Goal: Information Seeking & Learning: Learn about a topic

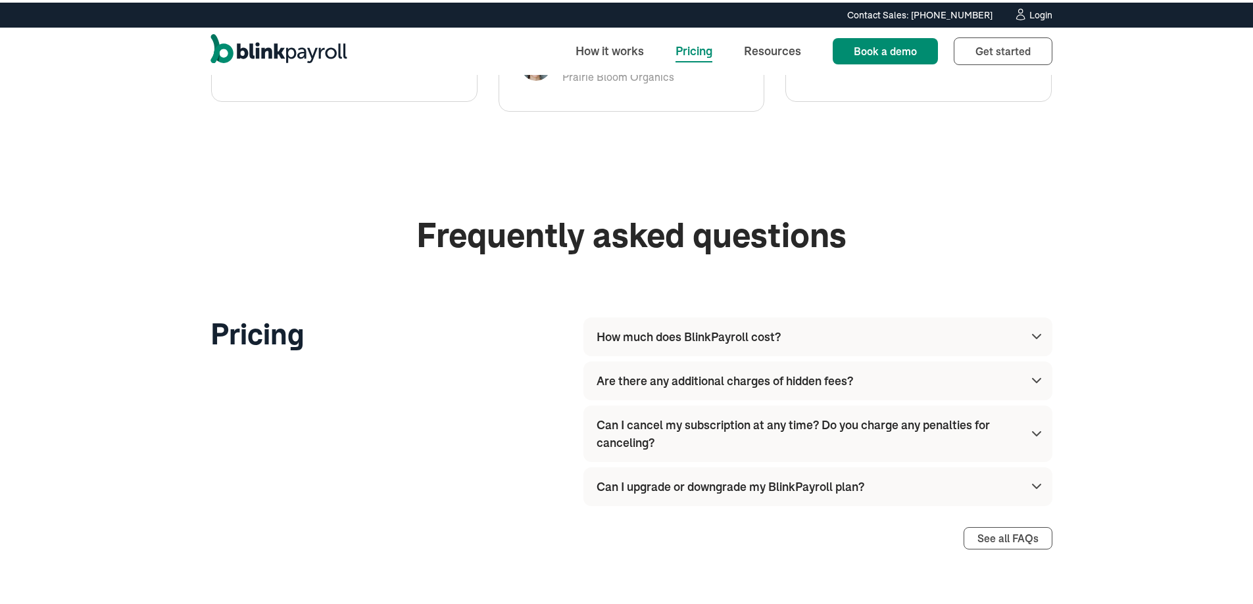
scroll to position [1447, 0]
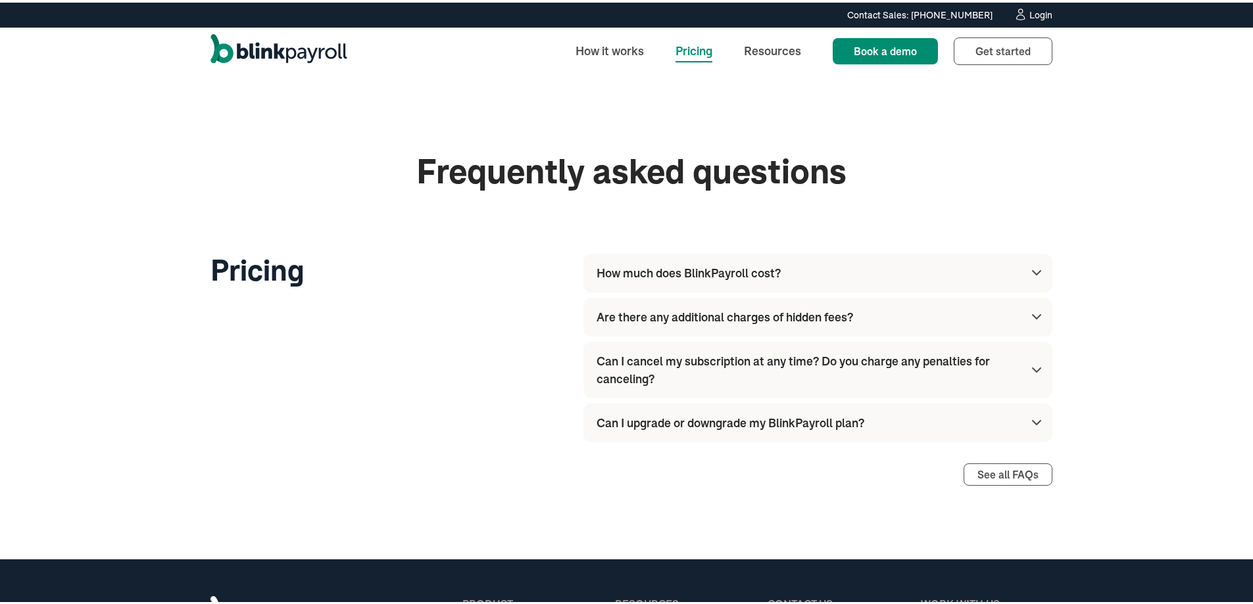
click at [1020, 365] on div "Can I cancel my subscription at any time? Do you charge any penalties for cance…" at bounding box center [820, 367] width 448 height 57
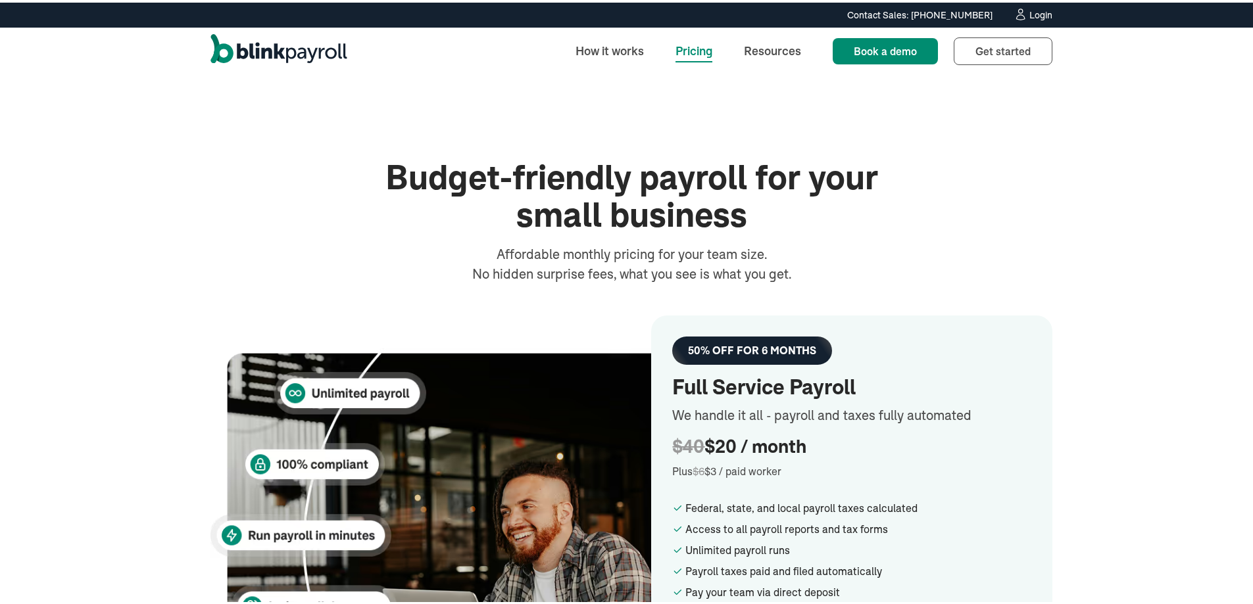
scroll to position [0, 0]
click at [632, 41] on link "How it works" at bounding box center [609, 48] width 89 height 28
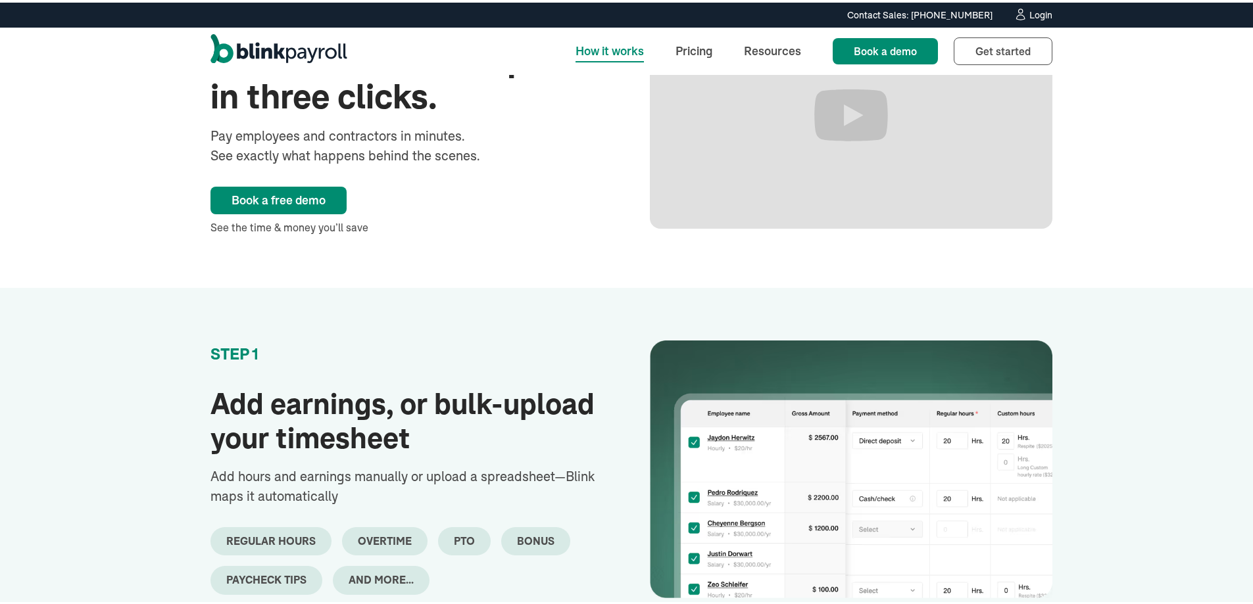
scroll to position [197, 0]
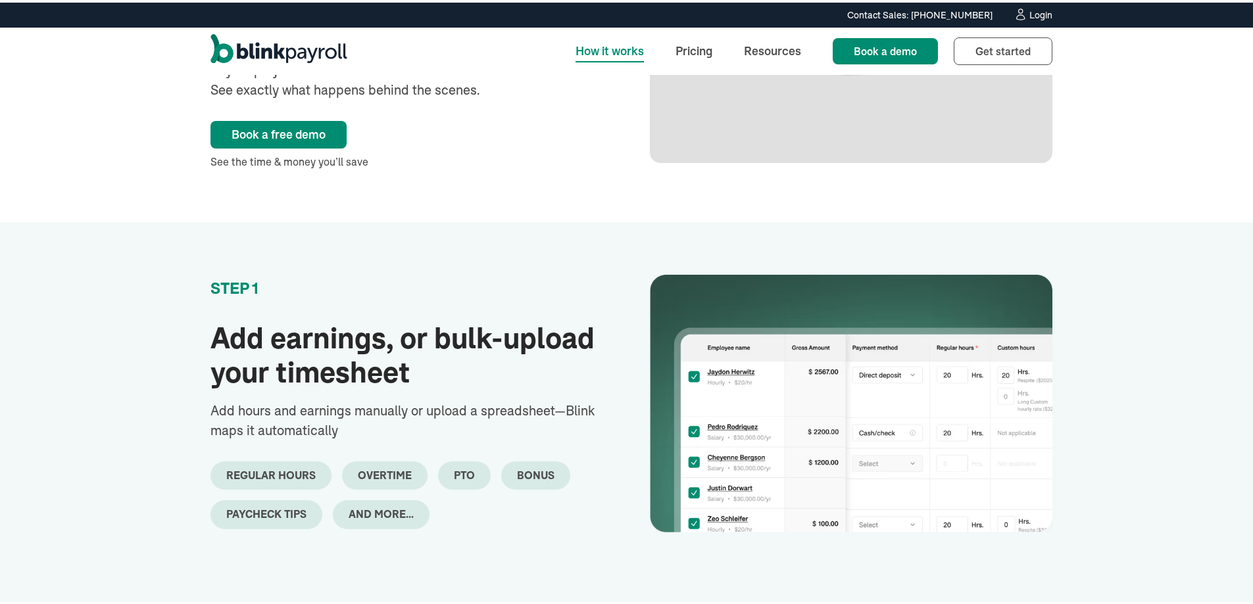
click at [354, 514] on div "and more..." at bounding box center [381, 512] width 65 height 12
click at [390, 509] on div "and more..." at bounding box center [381, 512] width 65 height 12
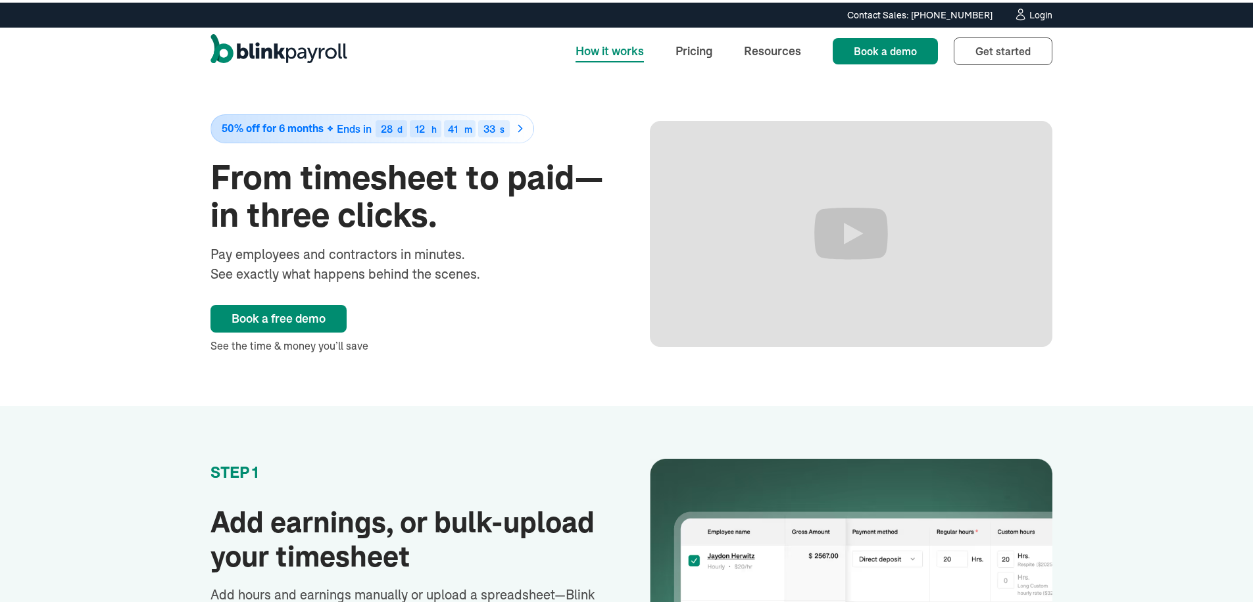
scroll to position [0, 0]
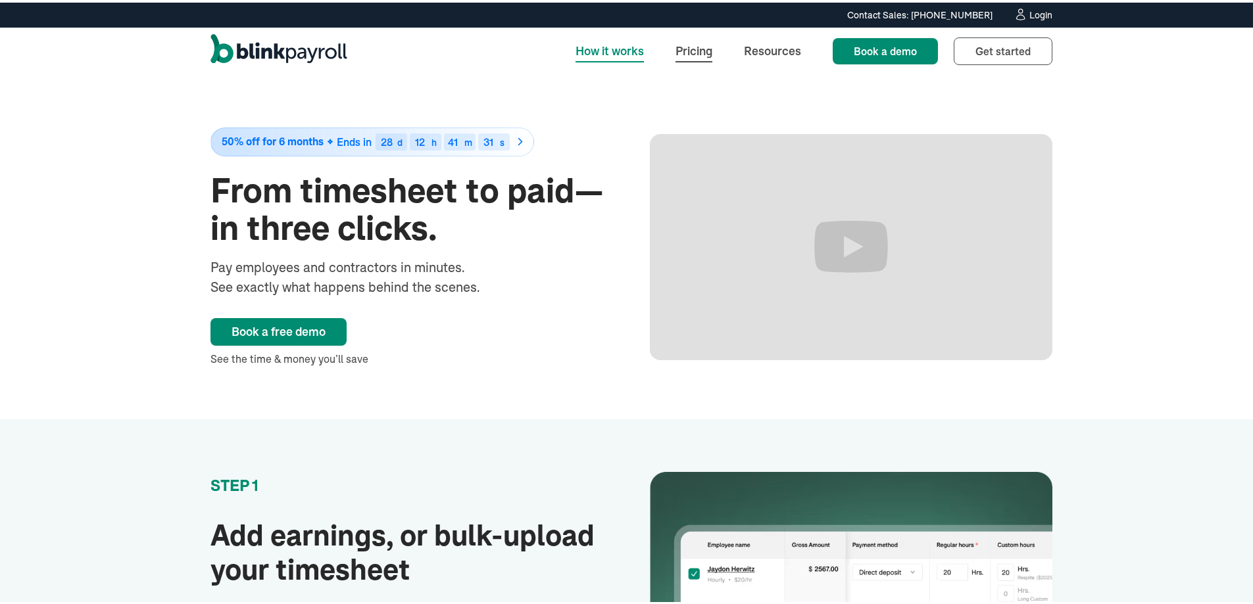
click at [704, 45] on link "Pricing" at bounding box center [694, 48] width 58 height 28
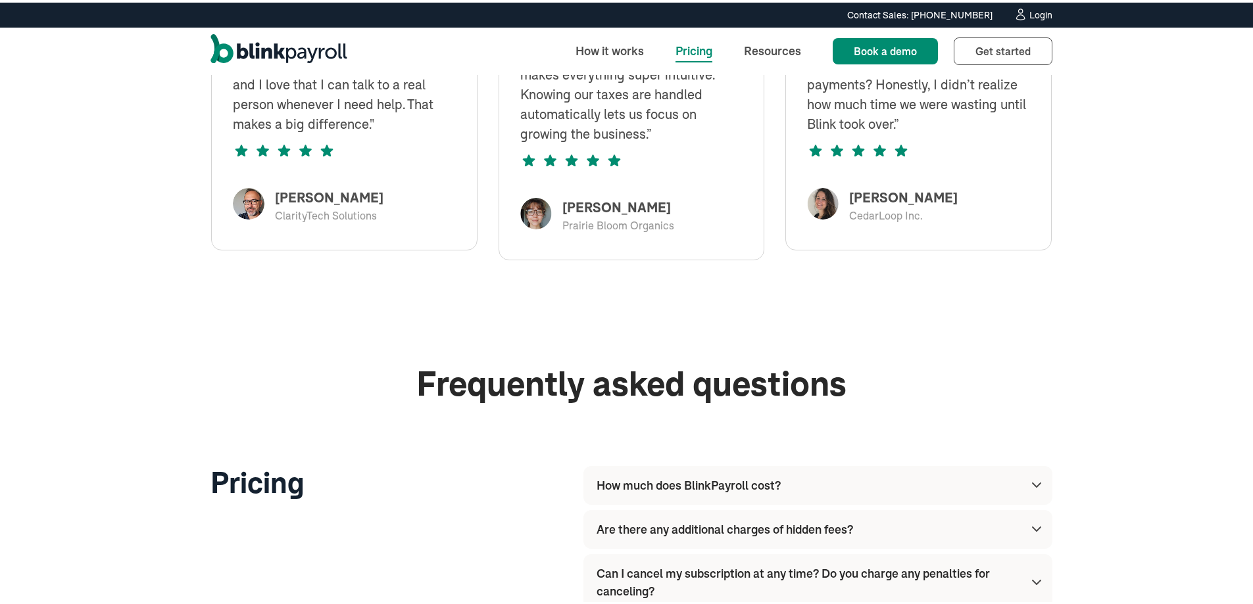
scroll to position [1315, 0]
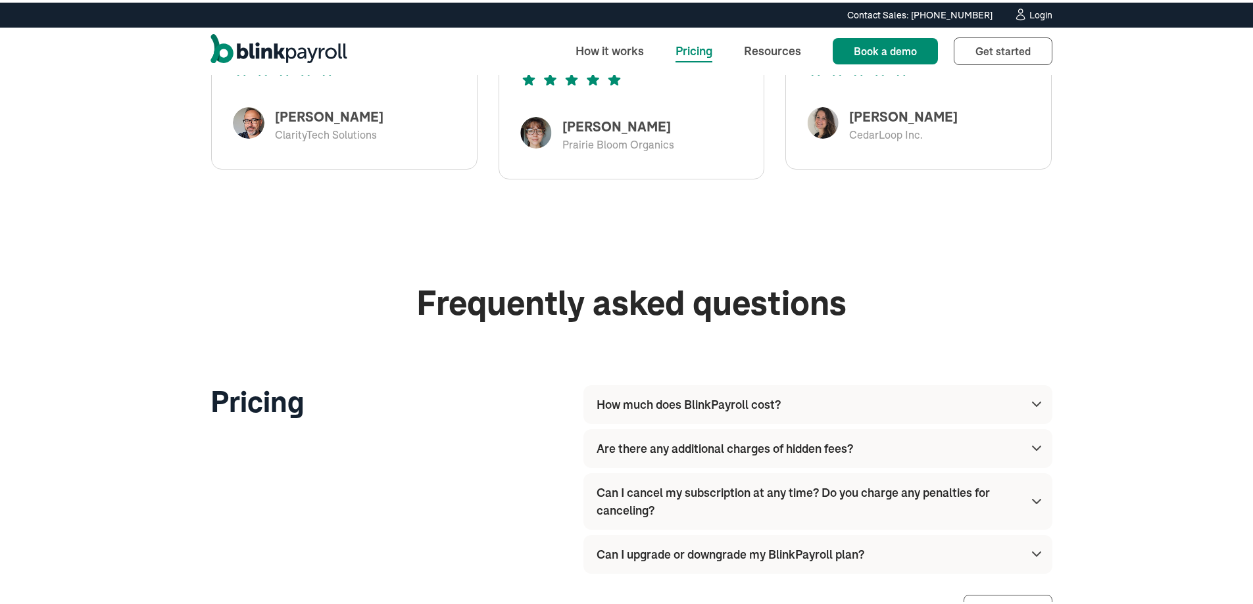
click at [812, 465] on div "Are there any additional charges of hidden fees?" at bounding box center [820, 446] width 448 height 39
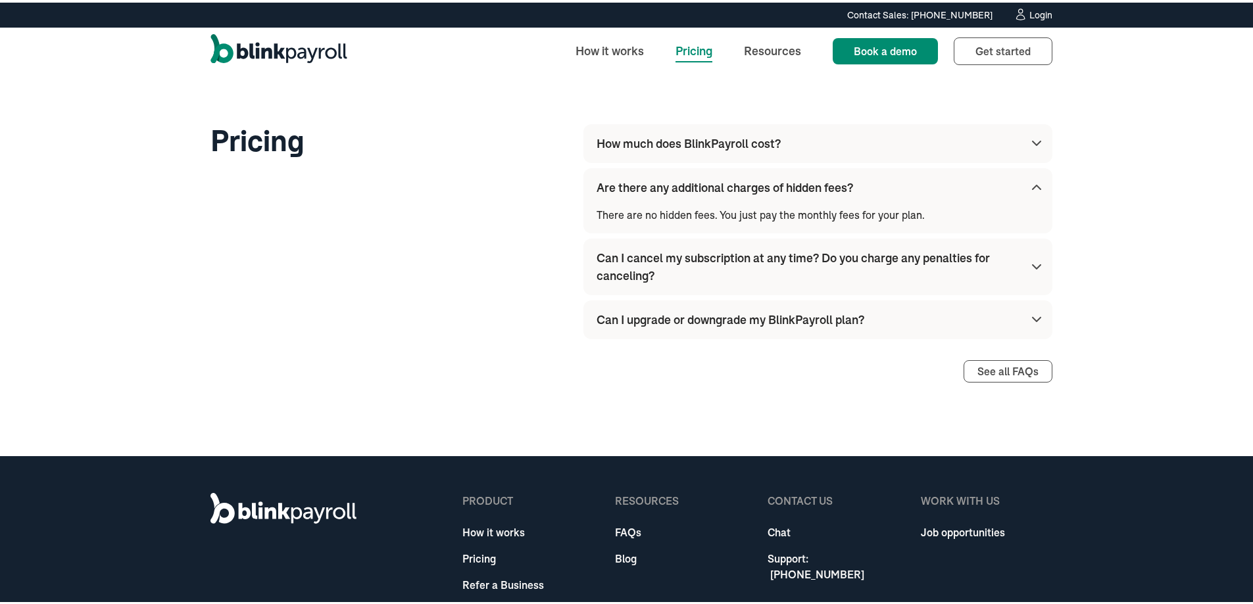
scroll to position [1511, 0]
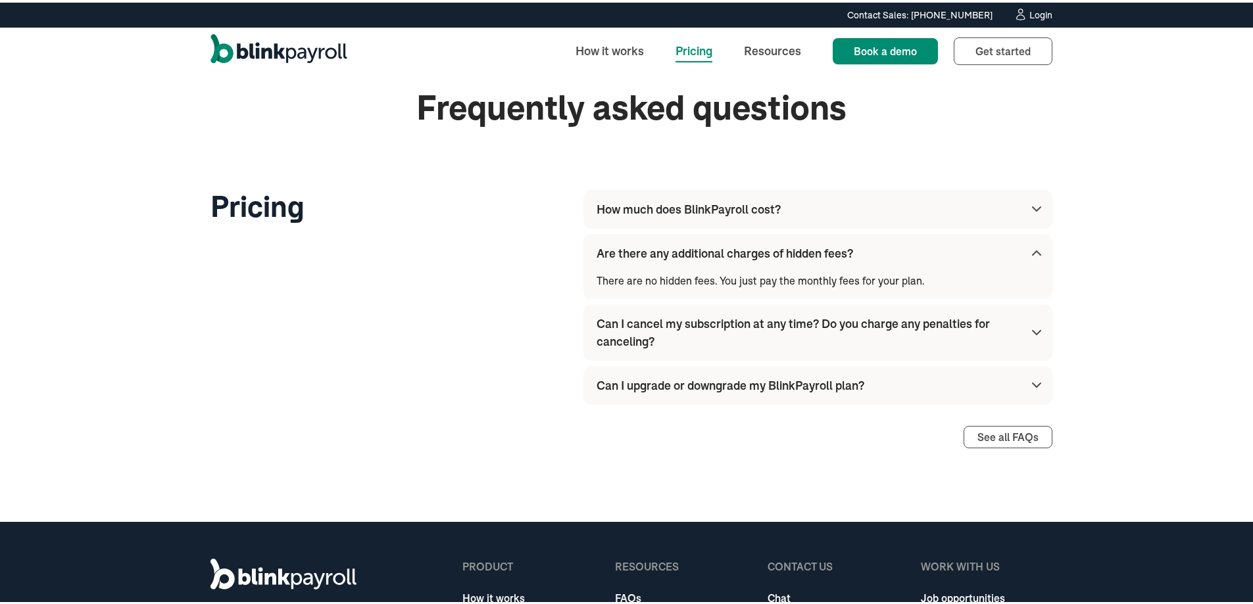
click at [871, 344] on div "Can I cancel my subscription at any time? Do you charge any penalties for cance…" at bounding box center [807, 330] width 422 height 36
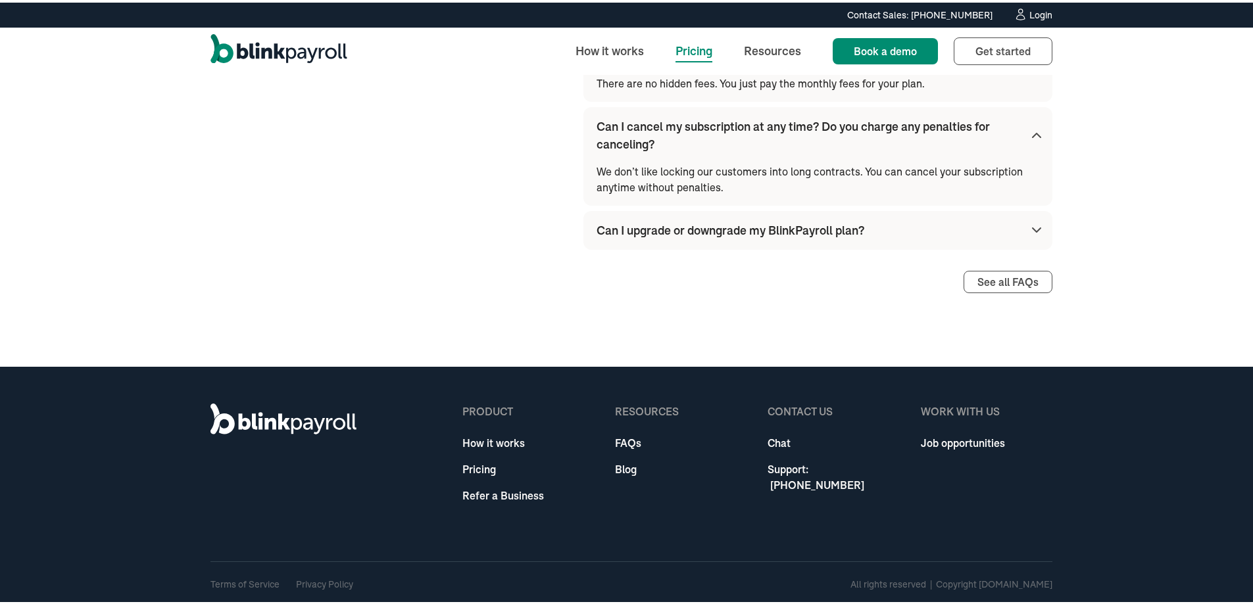
scroll to position [1709, 0]
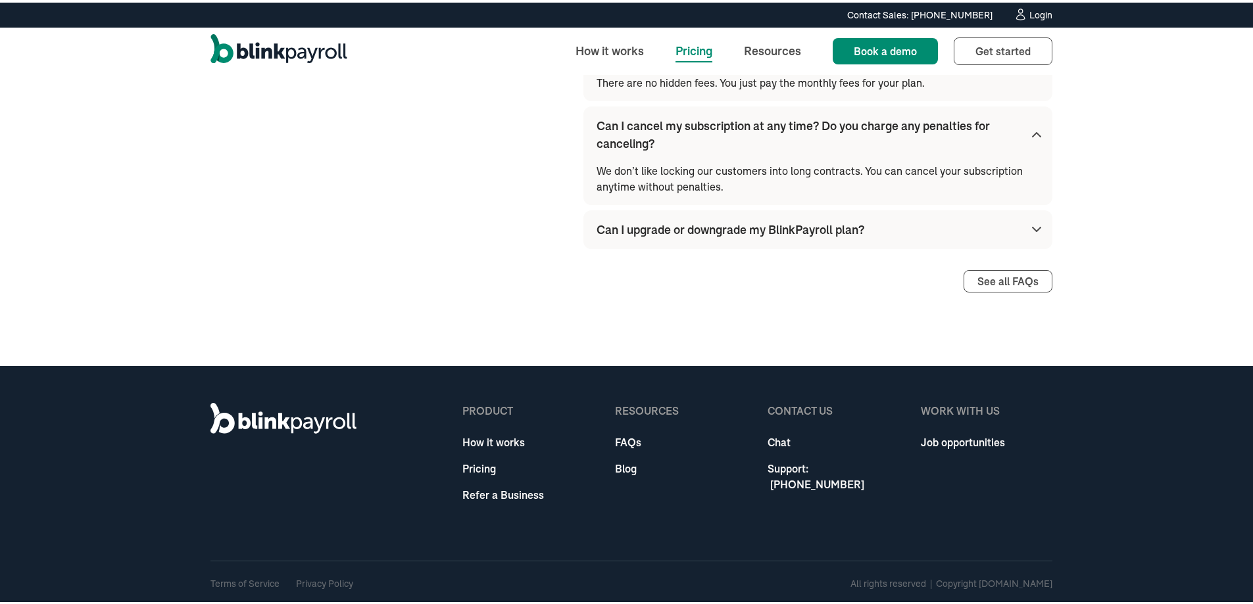
drag, startPoint x: 829, startPoint y: 222, endPoint x: 829, endPoint y: 229, distance: 7.2
click at [828, 222] on div "Can I upgrade or downgrade my BlinkPayroll plan?" at bounding box center [730, 227] width 268 height 18
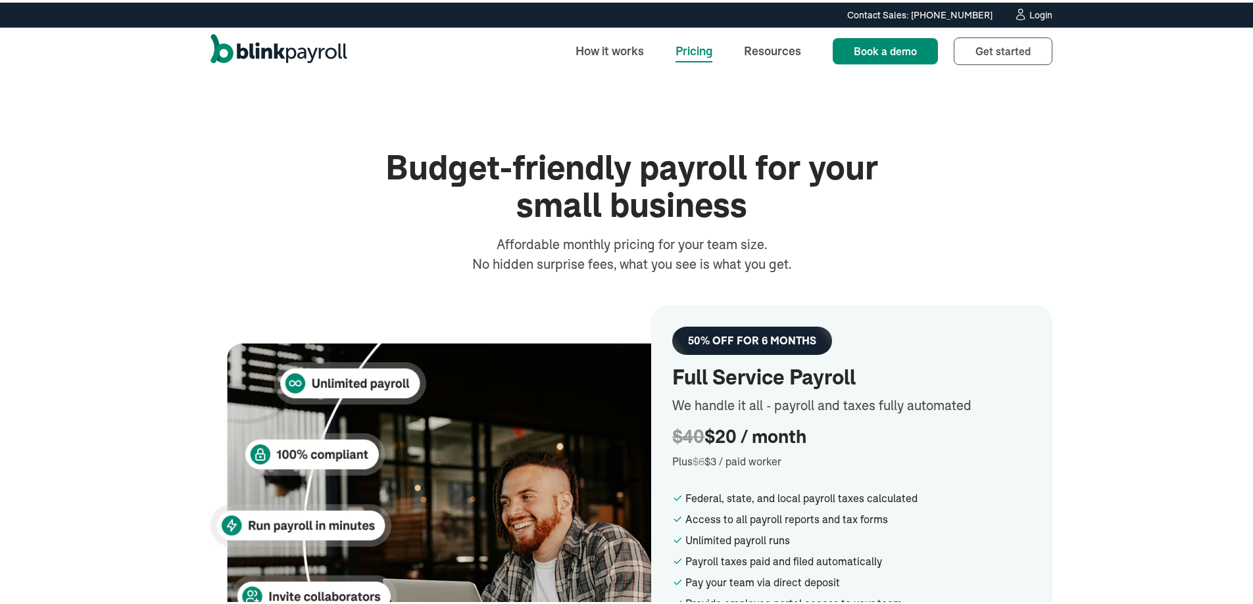
scroll to position [0, 0]
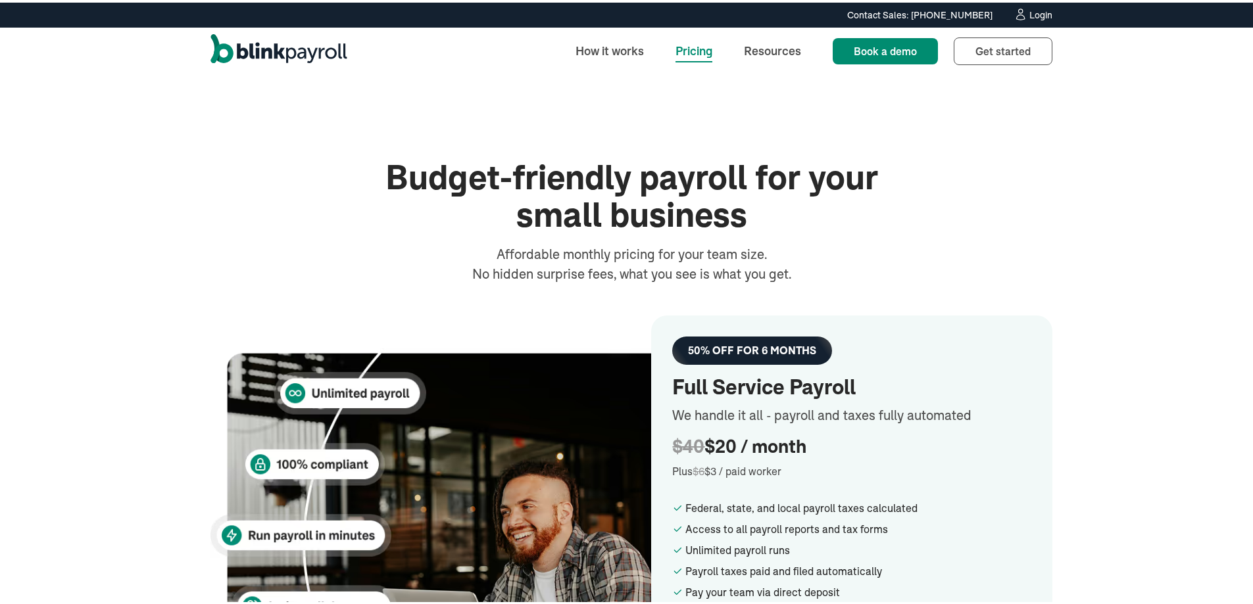
click at [773, 34] on div "How it works Pricing Resources Book a demo Book a demo Get started Sign up" at bounding box center [631, 48] width 894 height 47
click at [772, 49] on link "Resources" at bounding box center [772, 48] width 78 height 28
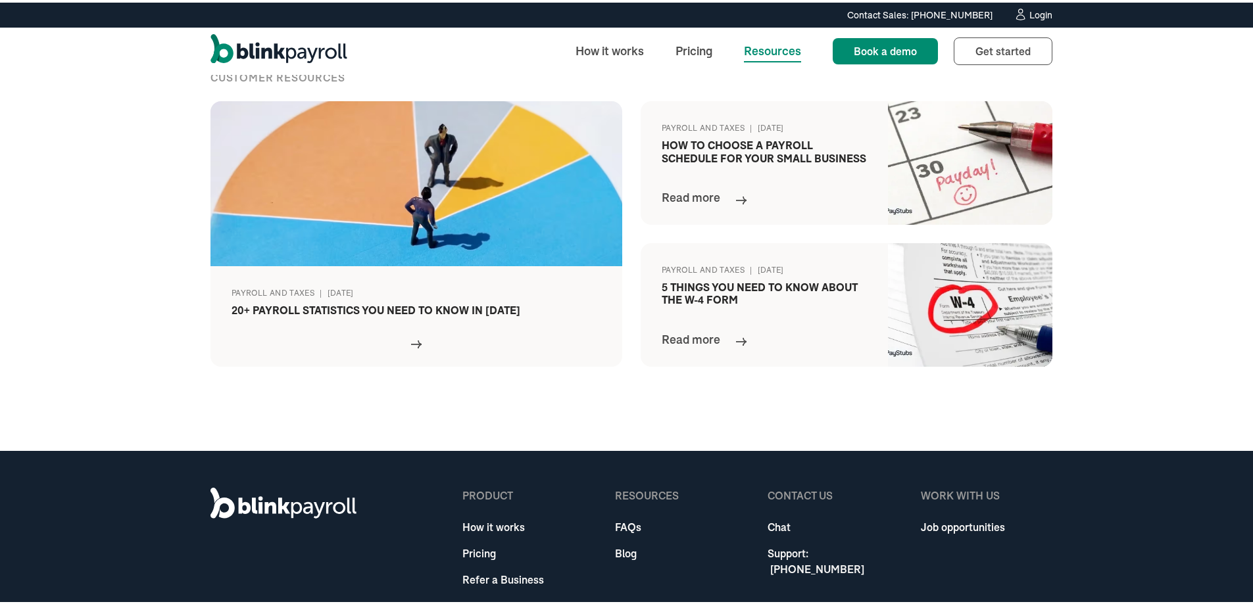
scroll to position [526, 0]
